Goal: Task Accomplishment & Management: Complete application form

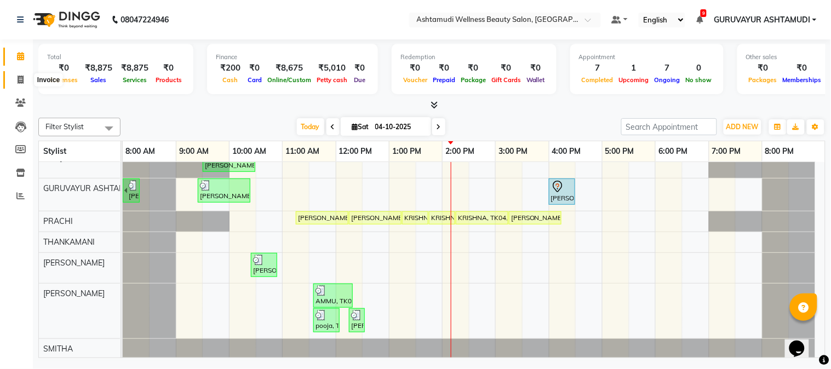
click at [22, 76] on icon at bounding box center [21, 80] width 6 height 8
select select "service"
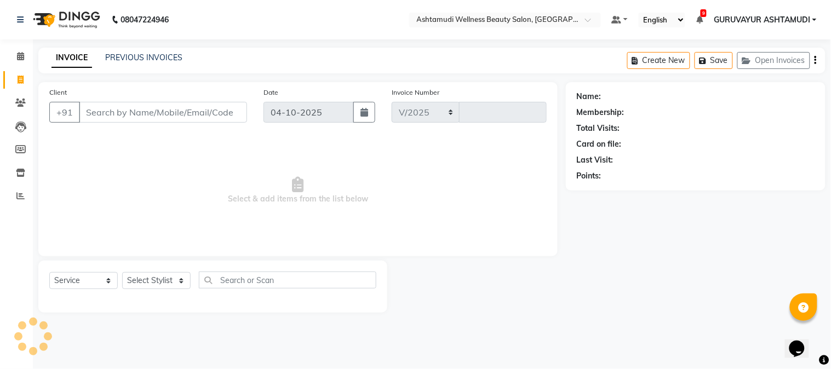
select select "4660"
type input "2478"
type input "7306875200"
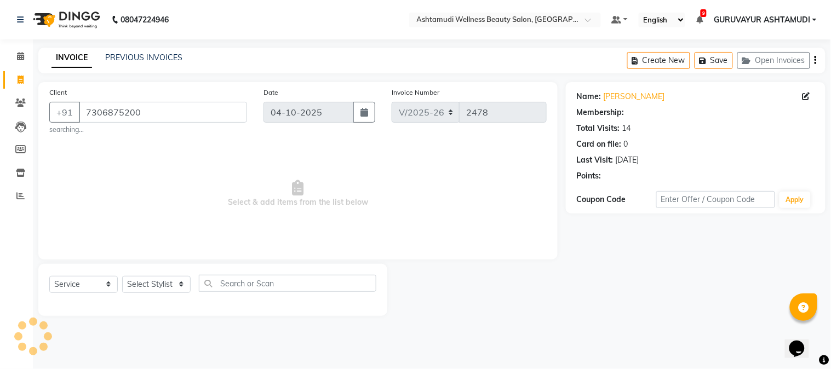
select select "1: Object"
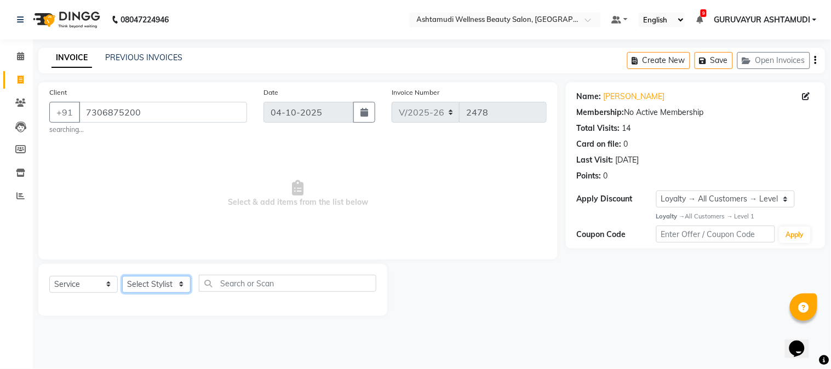
click at [154, 281] on select "Select Stylist Aathithya [PERSON_NAME] [PERSON_NAME] ARYA GURUVAYUR ASHTAMUDI […" at bounding box center [156, 284] width 68 height 17
select select "27386"
click at [122, 276] on select "Select Stylist Aathithya [PERSON_NAME] [PERSON_NAME] ARYA GURUVAYUR ASHTAMUDI […" at bounding box center [156, 284] width 68 height 17
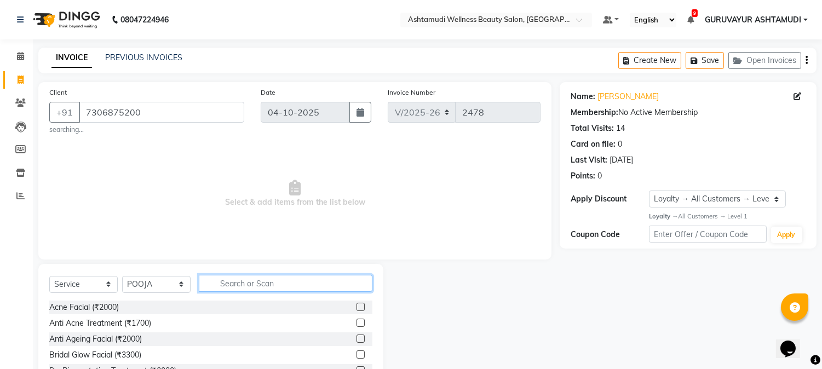
click at [234, 282] on input "text" at bounding box center [286, 283] width 174 height 17
type input "e"
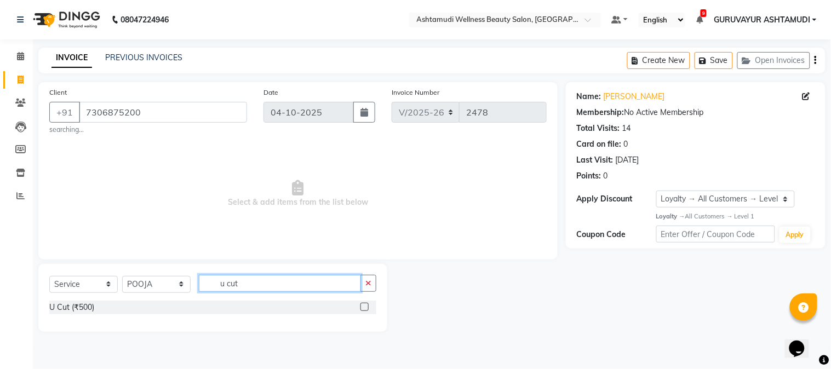
type input "u cut"
click at [363, 310] on label at bounding box center [364, 307] width 8 height 8
click at [363, 310] on input "checkbox" at bounding box center [363, 307] width 7 height 7
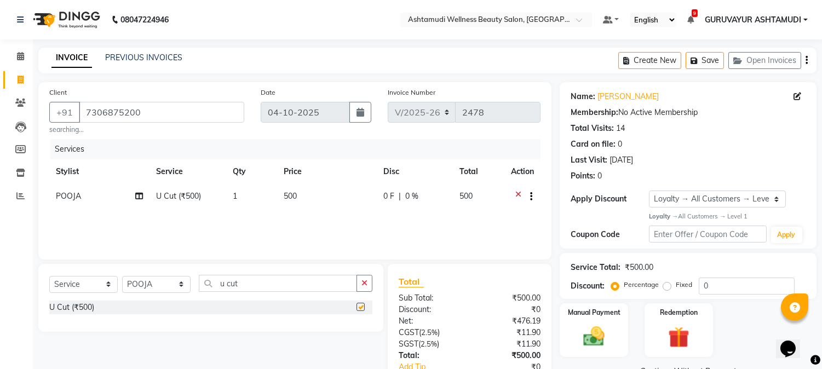
checkbox input "false"
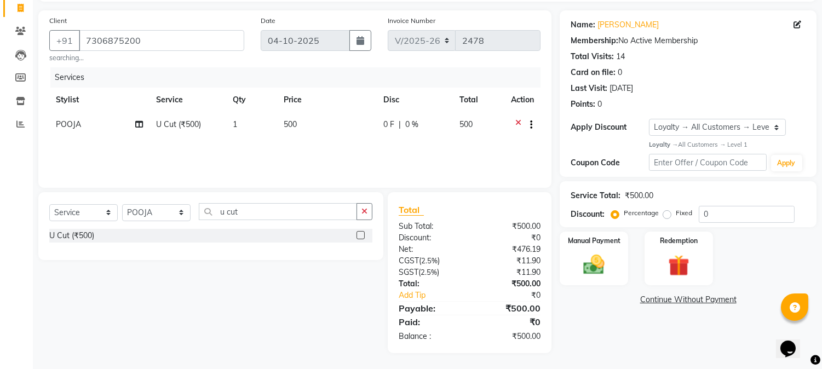
scroll to position [72, 0]
click at [583, 258] on img at bounding box center [594, 264] width 36 height 26
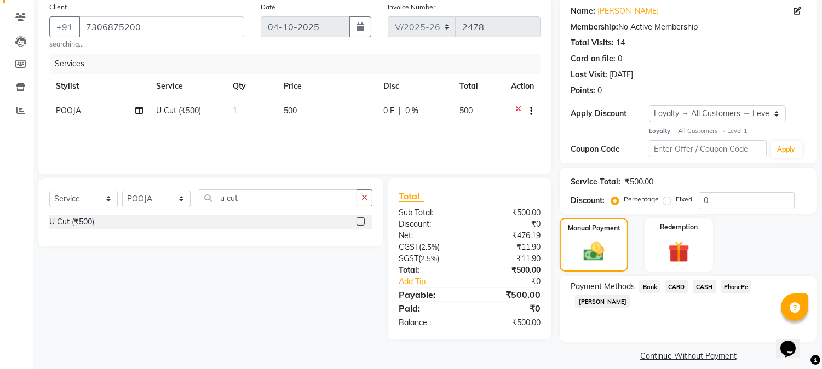
scroll to position [96, 0]
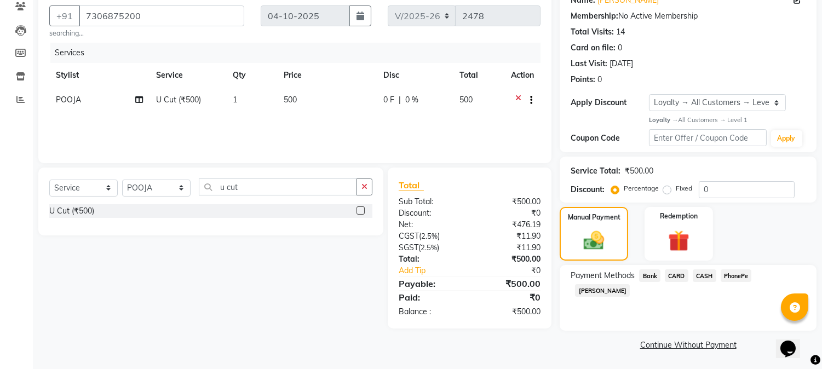
click at [740, 277] on span "PhonePe" at bounding box center [736, 276] width 31 height 13
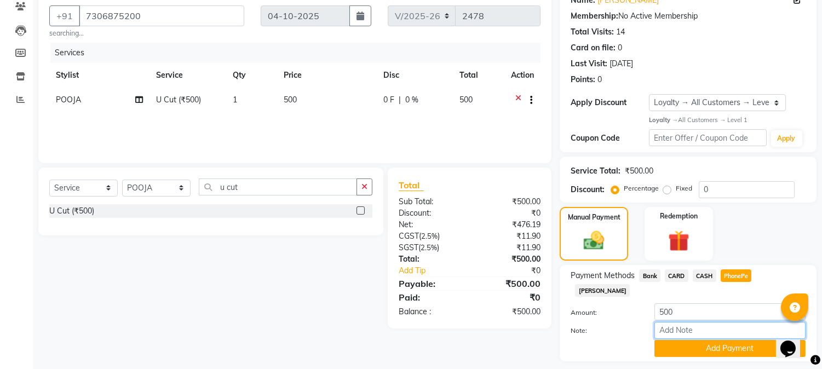
click at [689, 322] on input "Note:" at bounding box center [730, 330] width 151 height 17
type input "[PERSON_NAME]"
click at [724, 340] on button "Add Payment" at bounding box center [730, 348] width 151 height 17
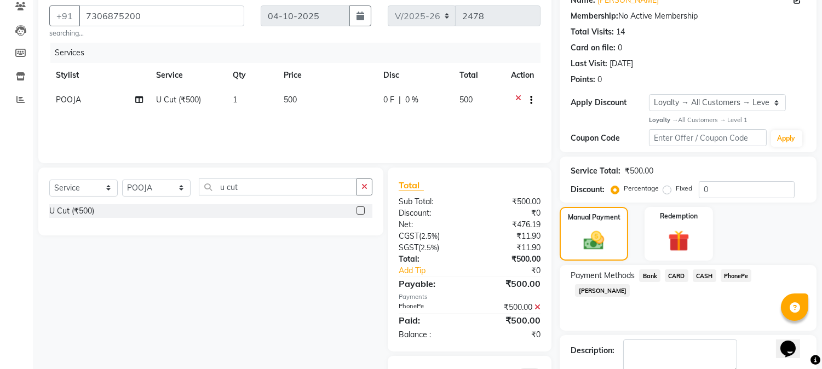
scroll to position [150, 0]
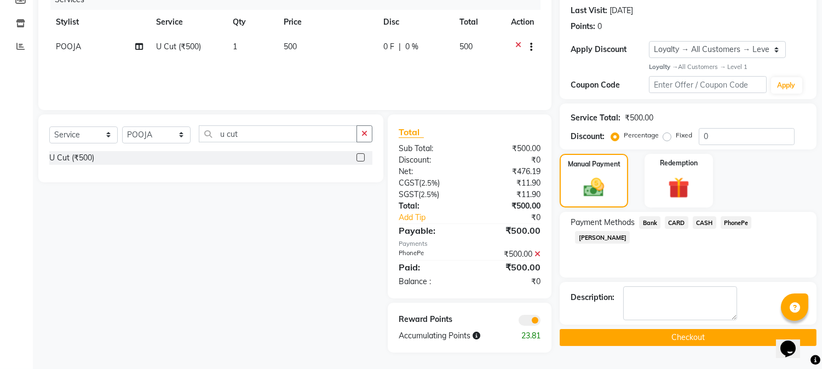
click at [649, 335] on button "Checkout" at bounding box center [688, 337] width 257 height 17
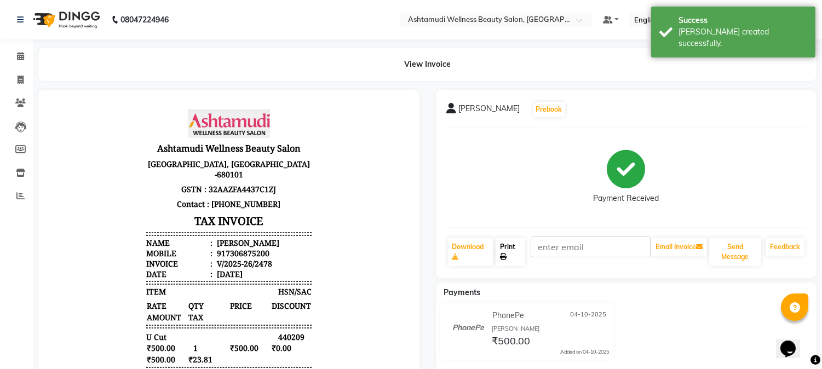
click at [517, 252] on link "Print" at bounding box center [511, 252] width 30 height 28
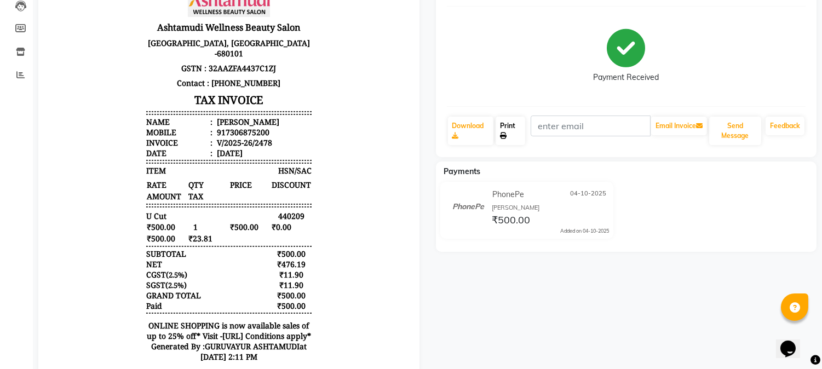
scroll to position [122, 0]
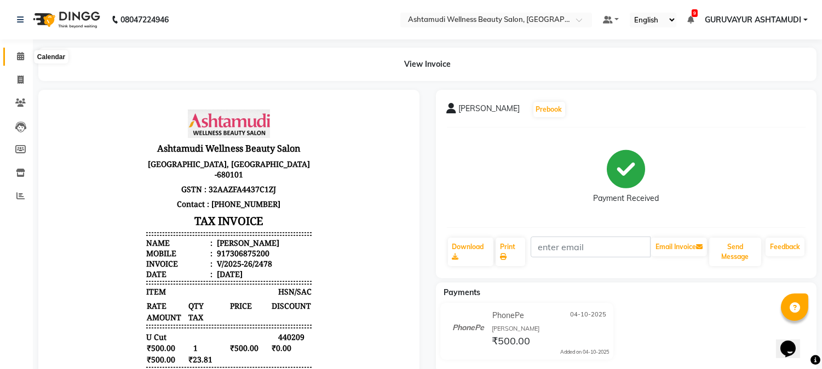
click at [22, 59] on icon at bounding box center [20, 56] width 7 height 8
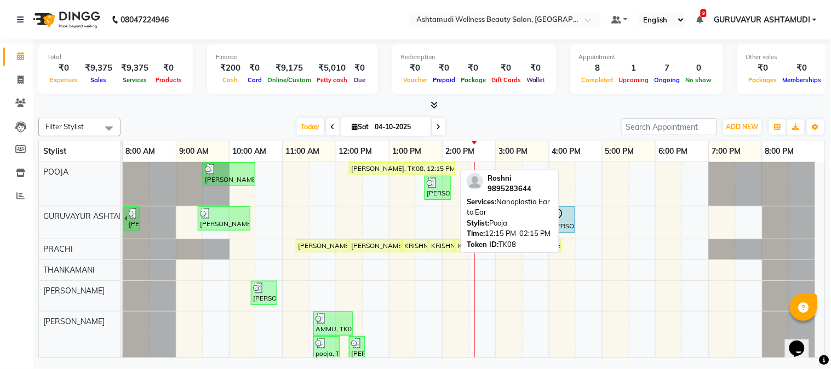
click at [385, 168] on div "[PERSON_NAME], TK08, 12:15 PM-02:15 PM, Nanoplastia Ear to Ear" at bounding box center [402, 169] width 104 height 10
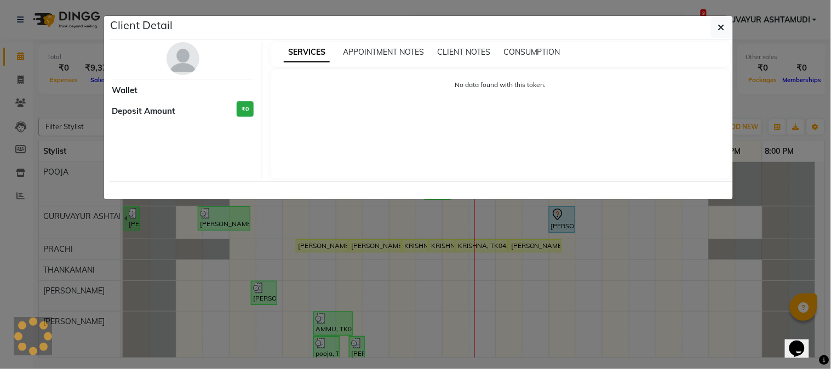
select select "1"
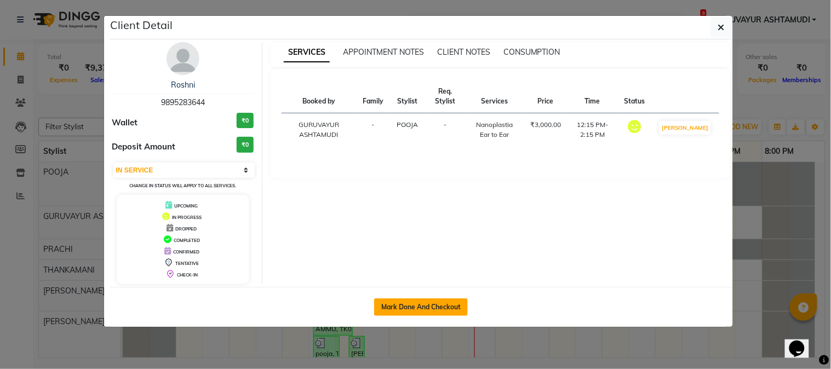
click at [423, 307] on button "Mark Done And Checkout" at bounding box center [421, 308] width 94 height 18
select select "4660"
select select "service"
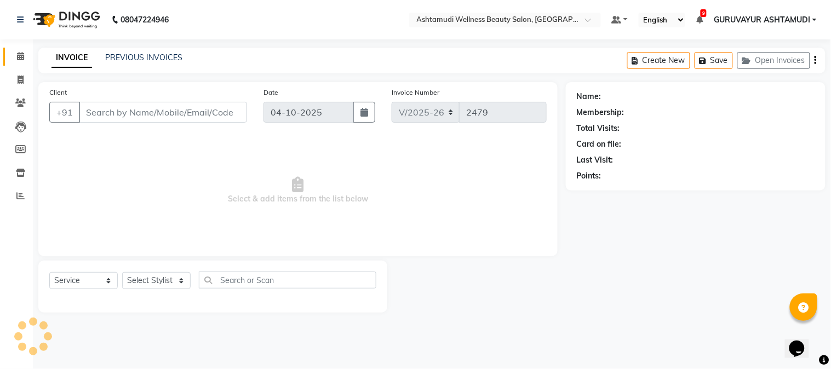
type input "9895283644"
select select "27386"
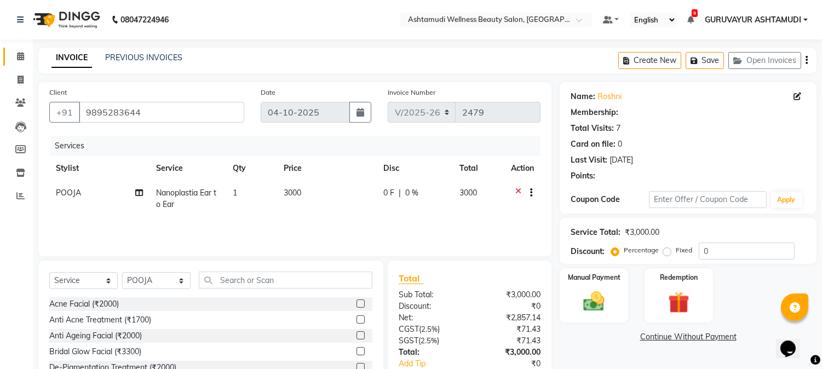
select select "1: Object"
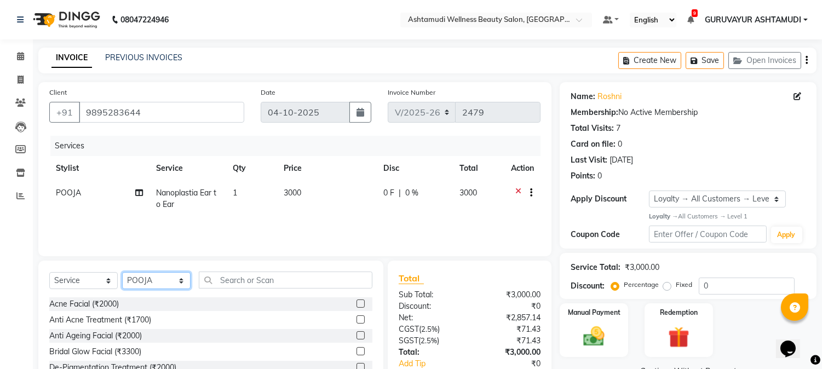
click at [158, 281] on select "Select Stylist Aathithya [PERSON_NAME] [PERSON_NAME] ARYA GURUVAYUR ASHTAMUDI […" at bounding box center [156, 280] width 68 height 17
click at [122, 273] on select "Select Stylist Aathithya [PERSON_NAME] [PERSON_NAME] ARYA GURUVAYUR ASHTAMUDI […" at bounding box center [156, 280] width 68 height 17
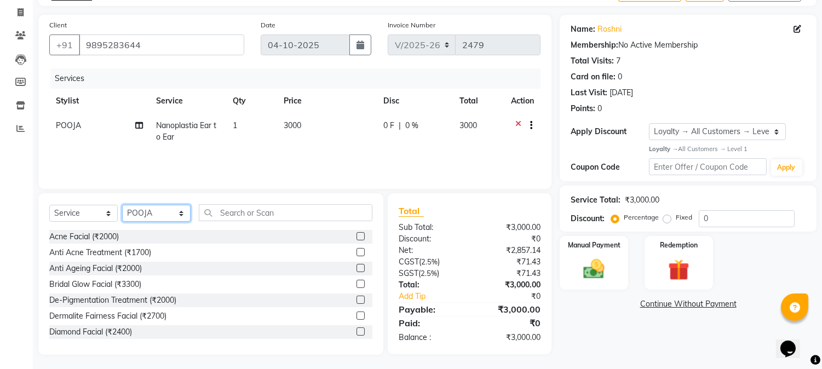
scroll to position [69, 0]
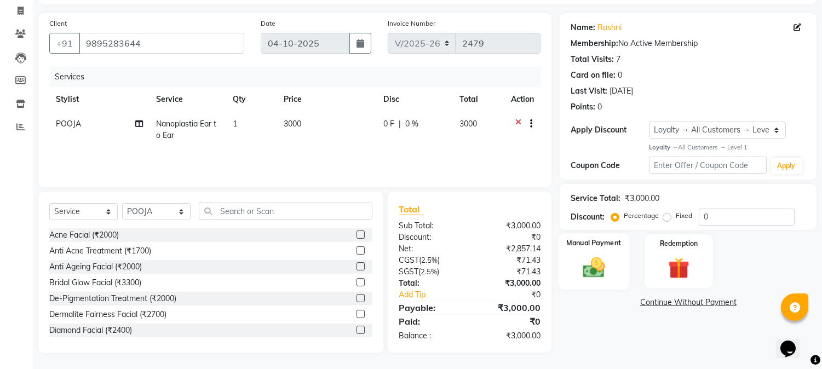
click at [603, 280] on div "Manual Payment" at bounding box center [594, 261] width 71 height 56
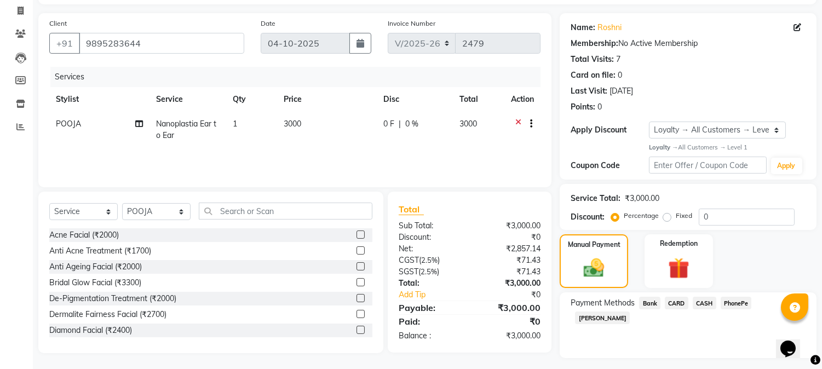
click at [748, 305] on span "PhonePe" at bounding box center [736, 303] width 31 height 13
click at [711, 350] on input "Note:" at bounding box center [730, 358] width 151 height 17
type input "[PERSON_NAME]"
click at [710, 368] on button "Add Payment" at bounding box center [730, 376] width 151 height 17
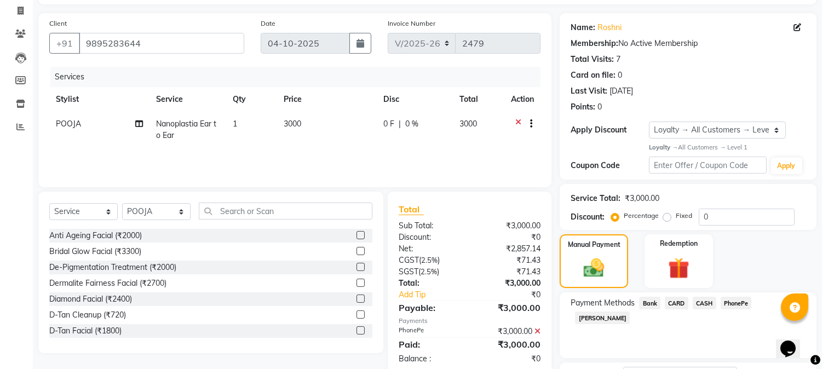
scroll to position [61, 0]
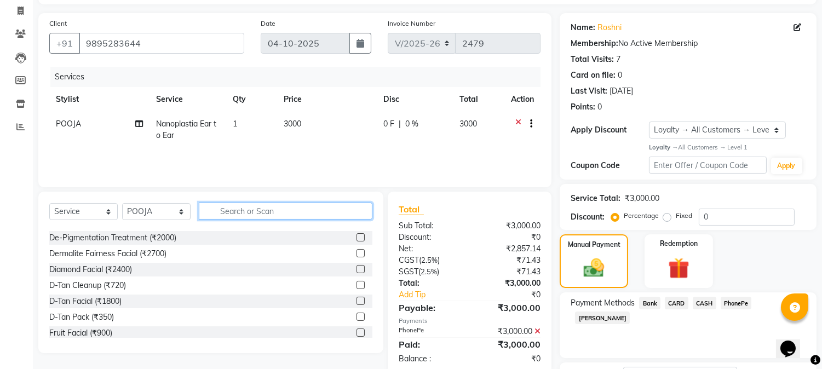
click at [245, 218] on input "text" at bounding box center [286, 211] width 174 height 17
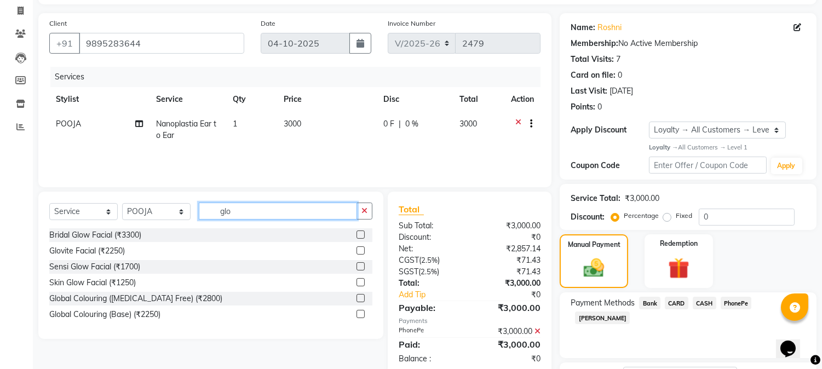
scroll to position [0, 0]
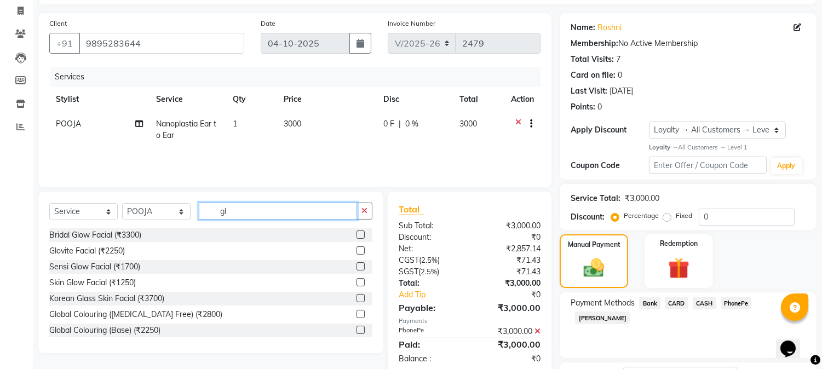
type input "g"
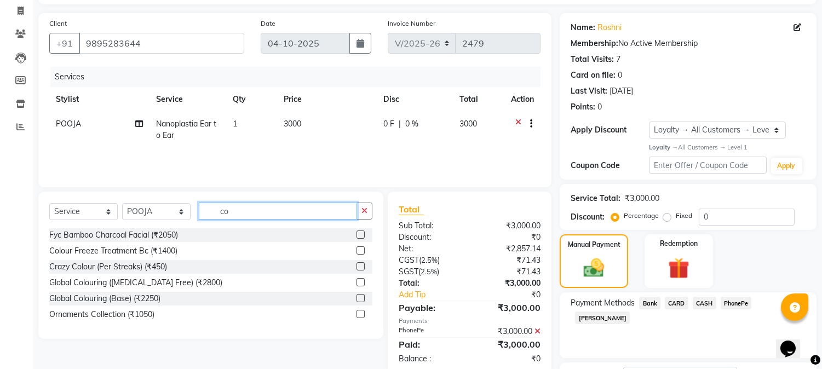
type input "c"
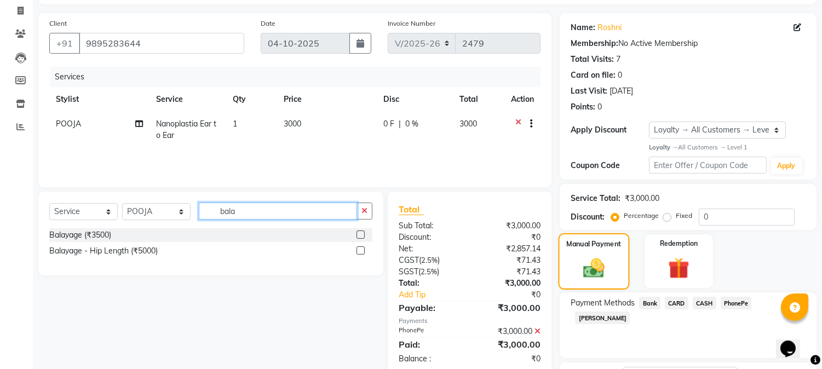
type input "bala"
click at [598, 267] on img at bounding box center [594, 268] width 35 height 25
click at [743, 304] on span "PhonePe" at bounding box center [736, 303] width 31 height 13
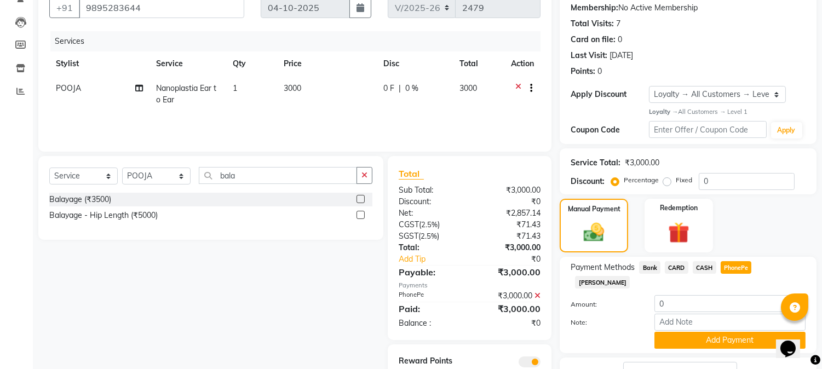
scroll to position [159, 0]
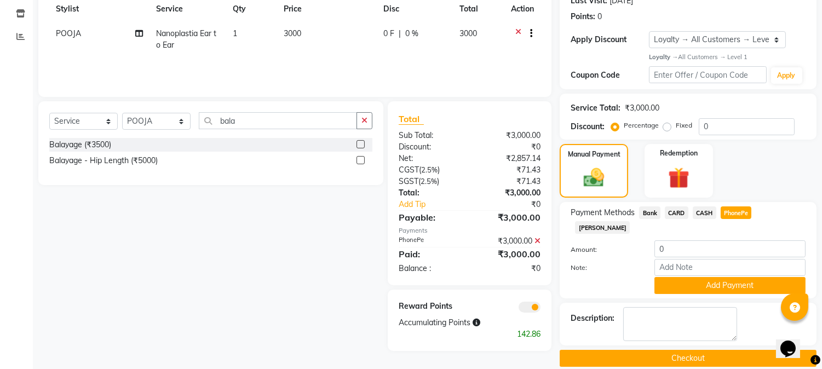
click at [764, 182] on div "Manual Payment Redemption" at bounding box center [688, 171] width 273 height 54
click at [537, 239] on icon at bounding box center [538, 241] width 6 height 8
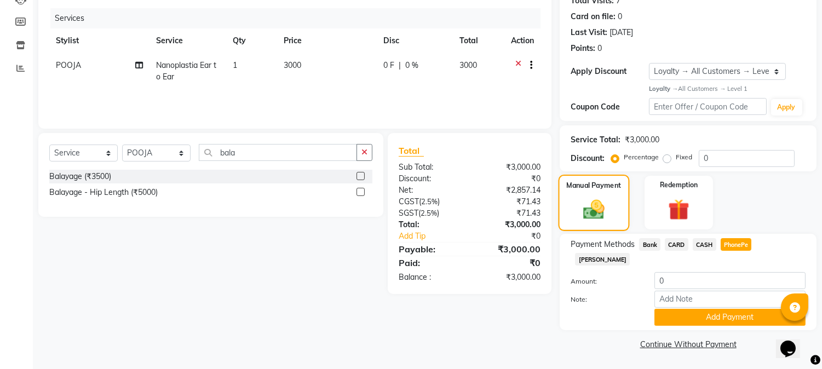
scroll to position [113, 0]
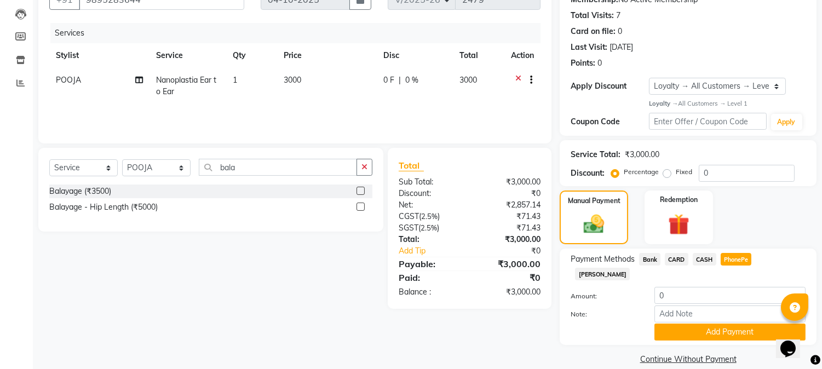
click at [735, 261] on span "PhonePe" at bounding box center [736, 259] width 31 height 13
type input "3000"
click at [630, 268] on span "[PERSON_NAME]" at bounding box center [602, 274] width 55 height 13
click at [733, 263] on span "PhonePe" at bounding box center [736, 259] width 31 height 13
drag, startPoint x: 688, startPoint y: 302, endPoint x: 711, endPoint y: 274, distance: 36.2
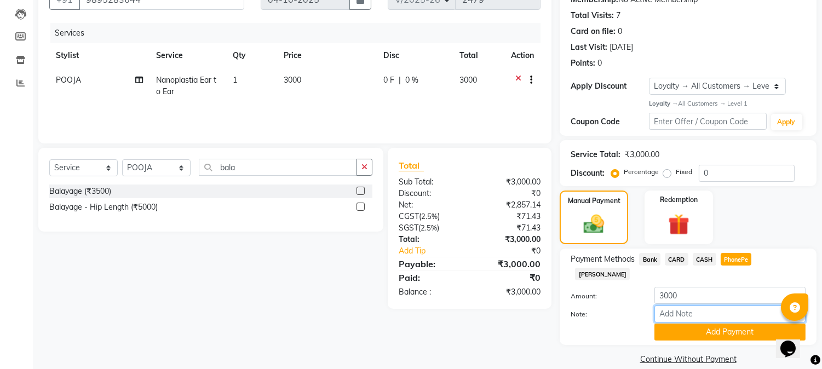
click at [688, 306] on input "Note:" at bounding box center [730, 314] width 151 height 17
type input "[PERSON_NAME]"
click at [701, 324] on button "Add Payment" at bounding box center [730, 332] width 151 height 17
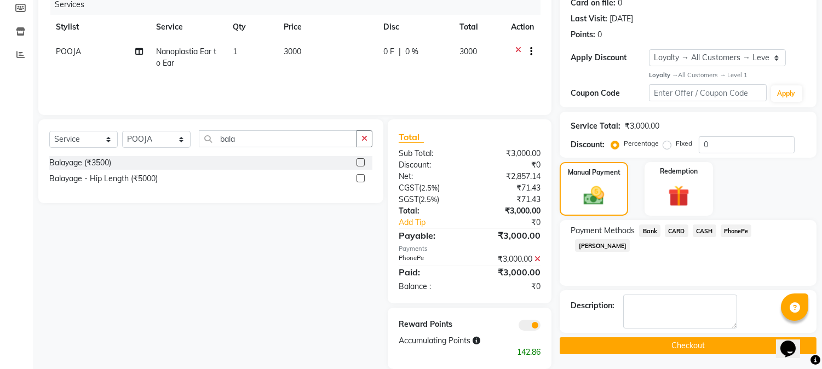
scroll to position [157, 0]
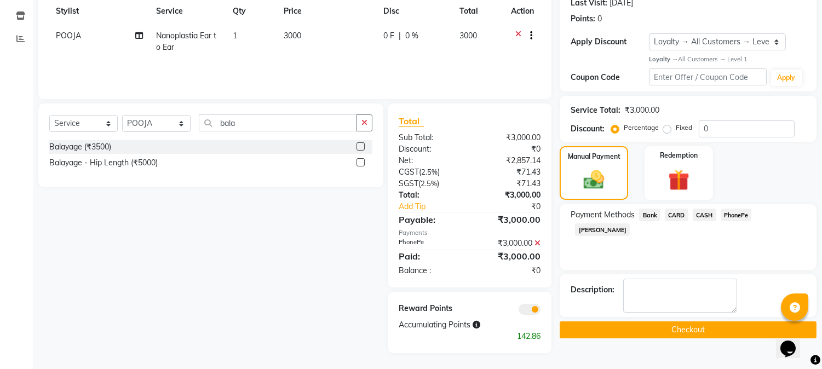
click at [679, 325] on button "Checkout" at bounding box center [688, 330] width 257 height 17
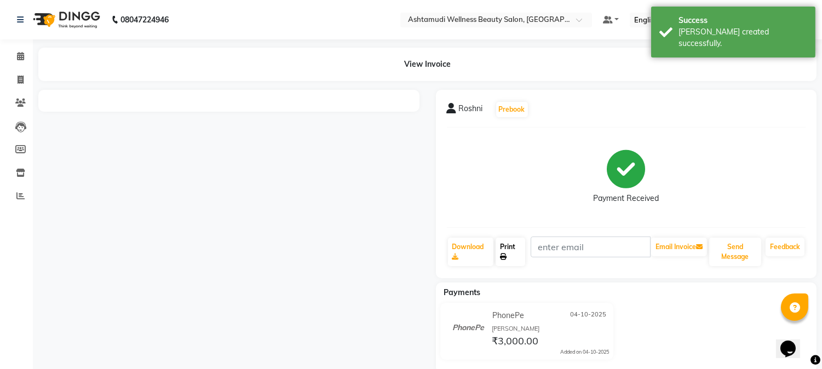
click at [506, 250] on link "Print" at bounding box center [511, 252] width 30 height 28
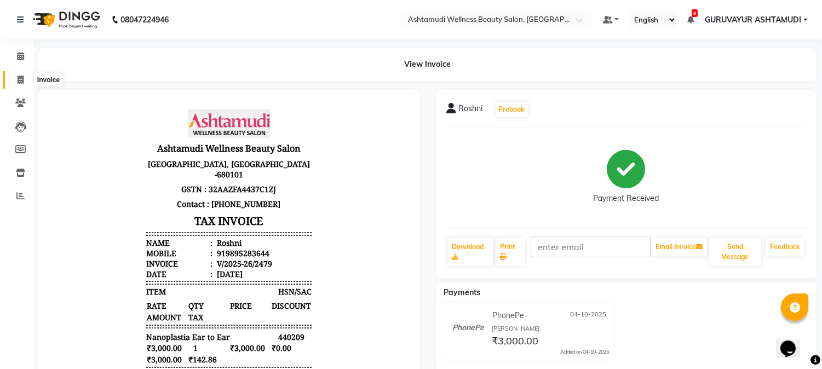
click at [22, 79] on icon at bounding box center [21, 80] width 6 height 8
select select "4660"
select select "service"
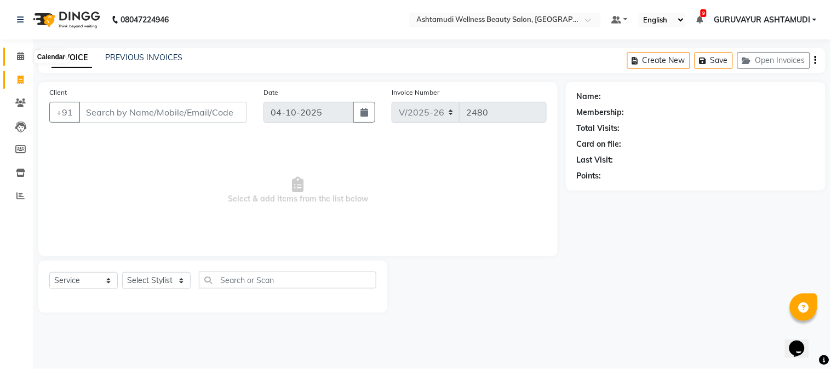
click at [19, 56] on icon at bounding box center [20, 56] width 7 height 8
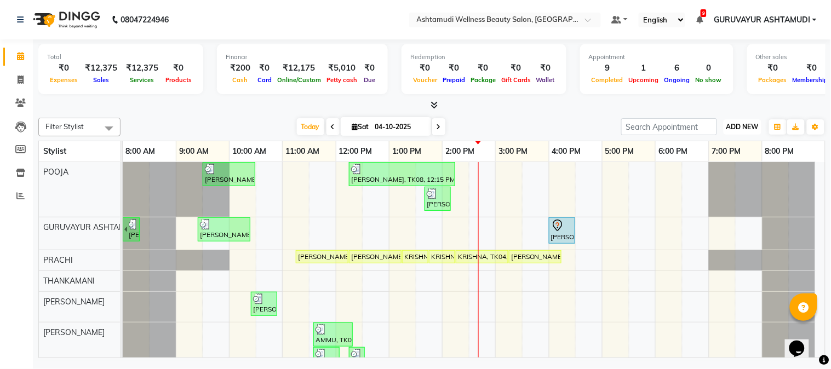
click at [738, 128] on span "ADD NEW" at bounding box center [742, 127] width 32 height 8
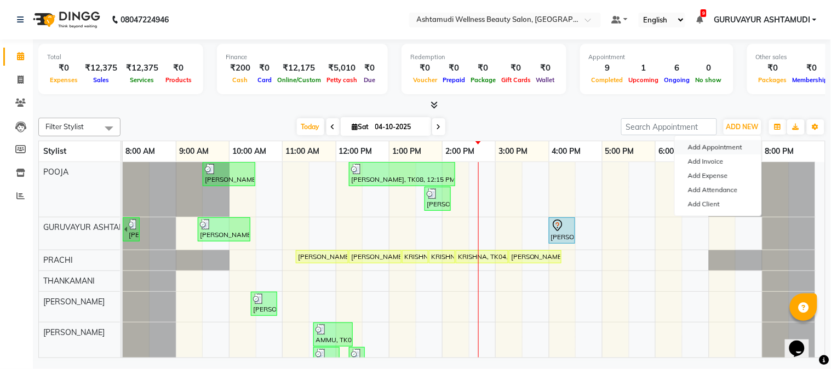
click at [729, 151] on button "Add Appointment" at bounding box center [718, 147] width 87 height 14
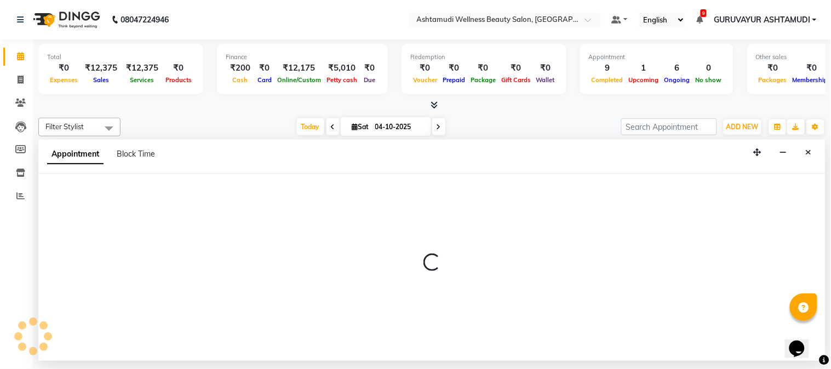
select select "540"
select select "tentative"
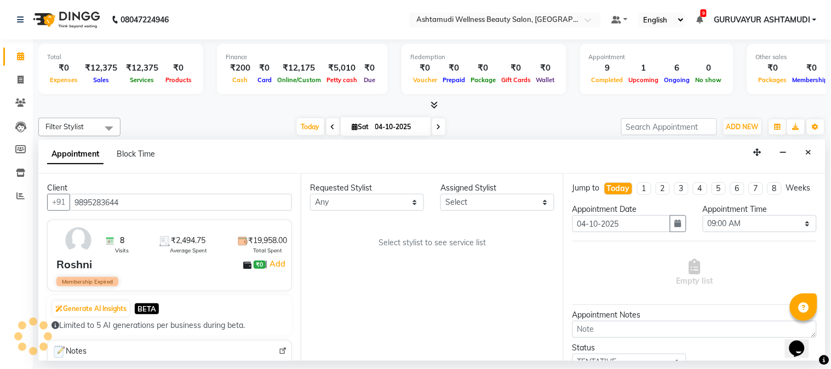
type input "9895283644"
click at [484, 204] on select "Select Aathithya [PERSON_NAME] [PERSON_NAME] ARYA GURUVAYUR [PERSON_NAME] [PERS…" at bounding box center [497, 202] width 114 height 17
select select "27386"
click at [440, 194] on select "Select Aathithya [PERSON_NAME] [PERSON_NAME] ARYA GURUVAYUR [PERSON_NAME] [PERS…" at bounding box center [497, 202] width 114 height 17
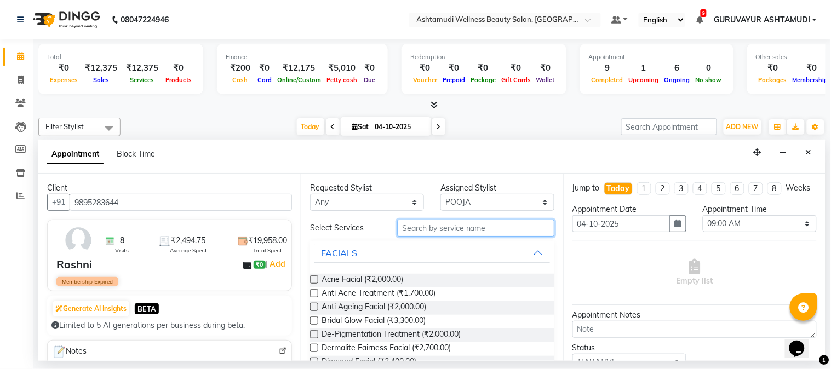
click at [457, 223] on input "text" at bounding box center [475, 228] width 157 height 17
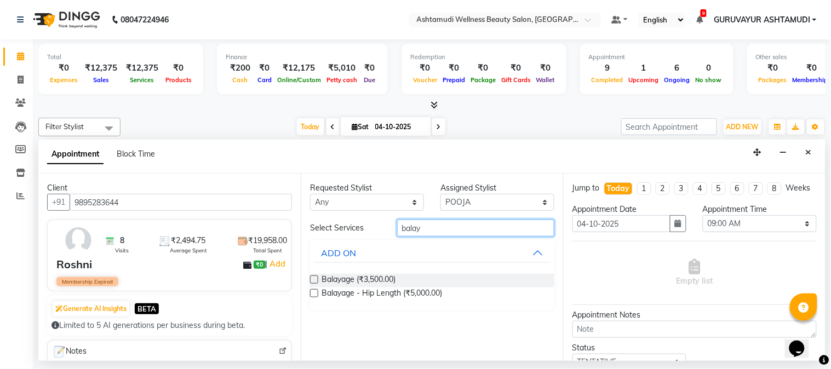
type input "balay"
click at [316, 277] on label at bounding box center [314, 280] width 8 height 8
click at [316, 277] on input "checkbox" at bounding box center [313, 280] width 7 height 7
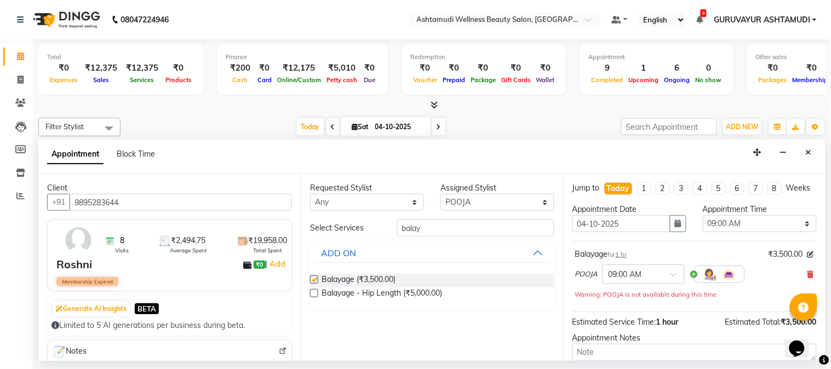
checkbox input "false"
click at [675, 282] on span at bounding box center [678, 278] width 14 height 12
click at [638, 309] on div "10:30 AM" at bounding box center [643, 299] width 81 height 20
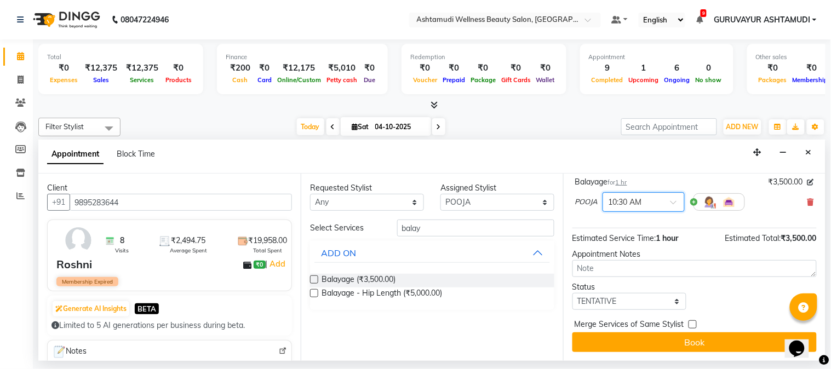
scroll to position [83, 0]
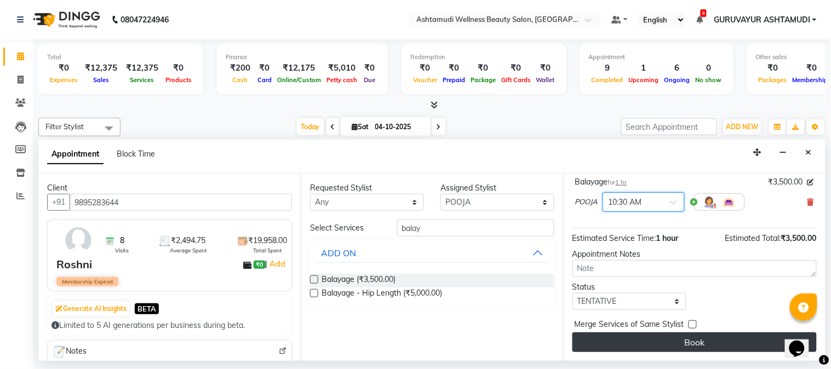
click at [699, 345] on button "Book" at bounding box center [695, 343] width 244 height 20
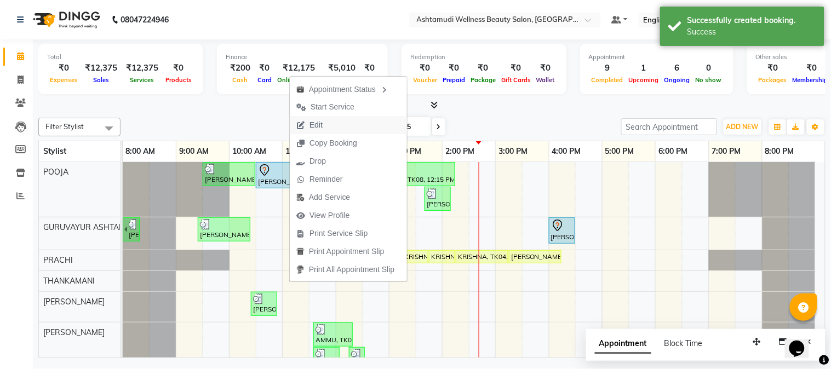
click at [324, 122] on span "Edit" at bounding box center [309, 125] width 39 height 18
select select "tentative"
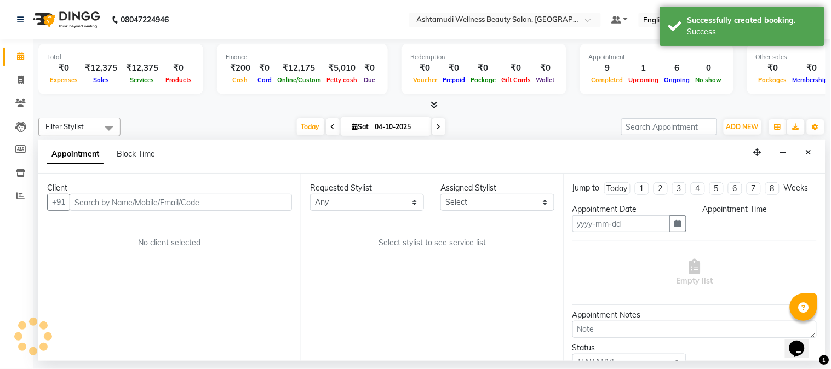
type input "04-10-2025"
select select "27386"
select select "630"
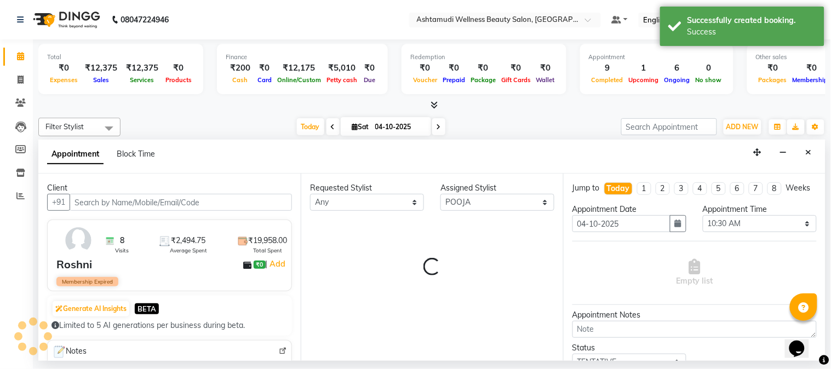
select select "2027"
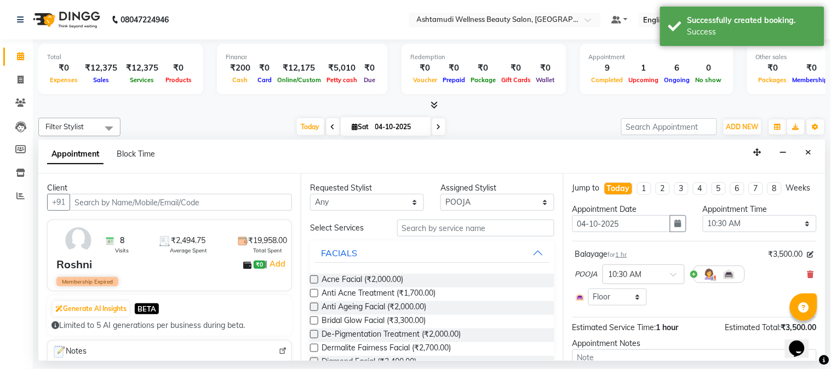
click at [800, 190] on div "Weeks" at bounding box center [798, 188] width 25 height 12
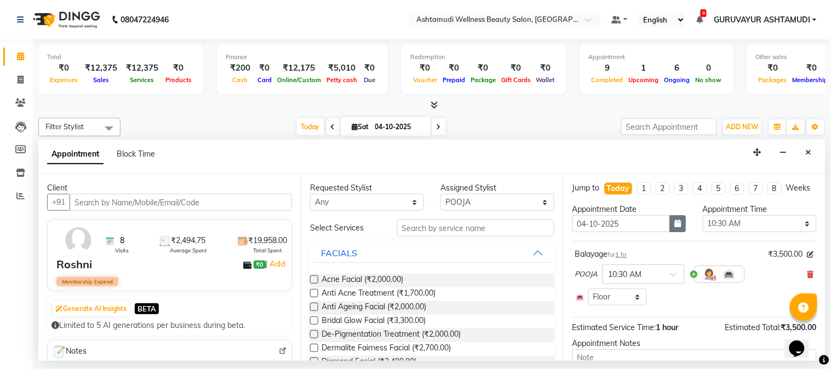
click at [675, 227] on icon "button" at bounding box center [678, 224] width 7 height 8
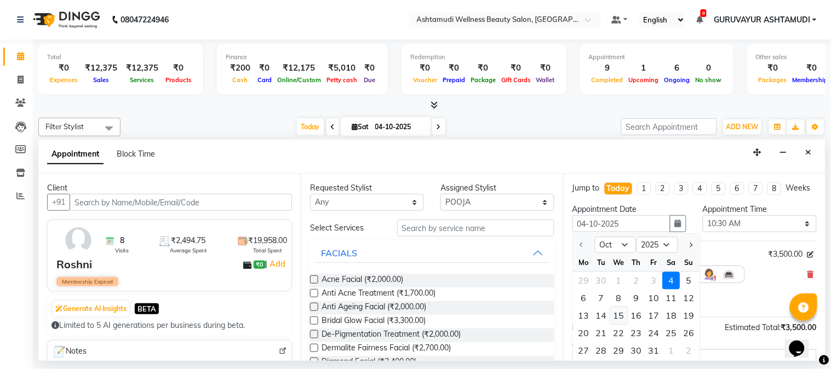
click at [619, 324] on div "15" at bounding box center [619, 316] width 18 height 18
type input "[DATE]"
select select "630"
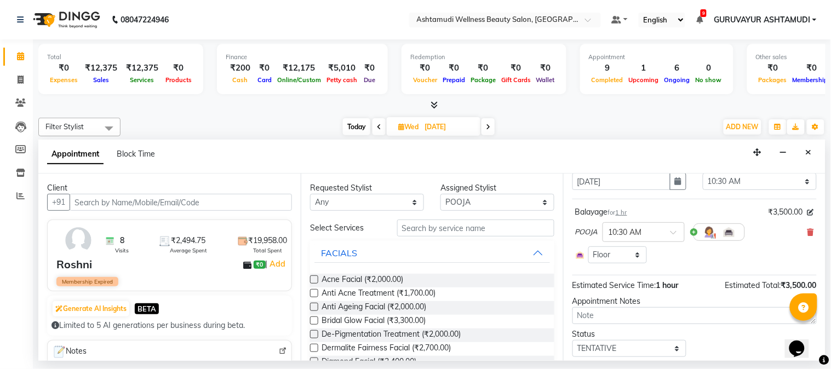
scroll to position [85, 0]
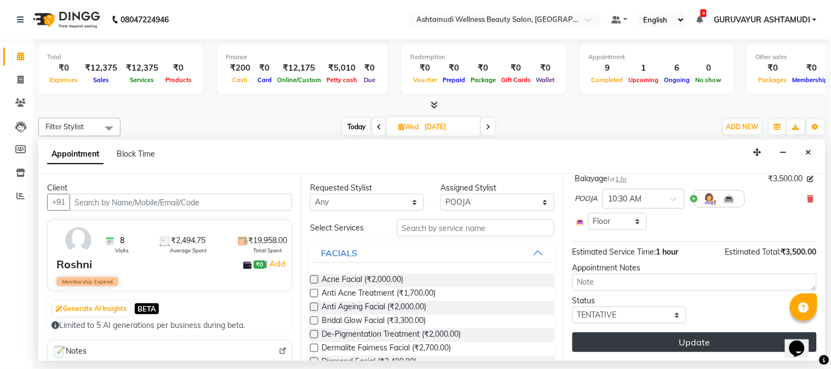
click at [692, 340] on button "Update" at bounding box center [695, 343] width 244 height 20
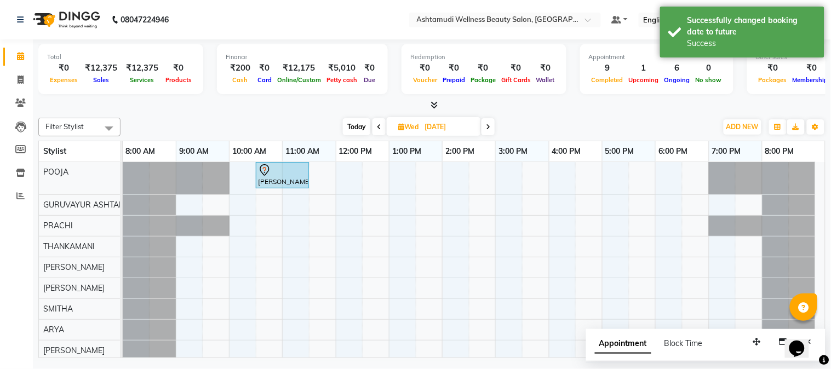
click at [359, 128] on span "Today" at bounding box center [356, 126] width 27 height 17
type input "04-10-2025"
